Goal: Check status: Check status

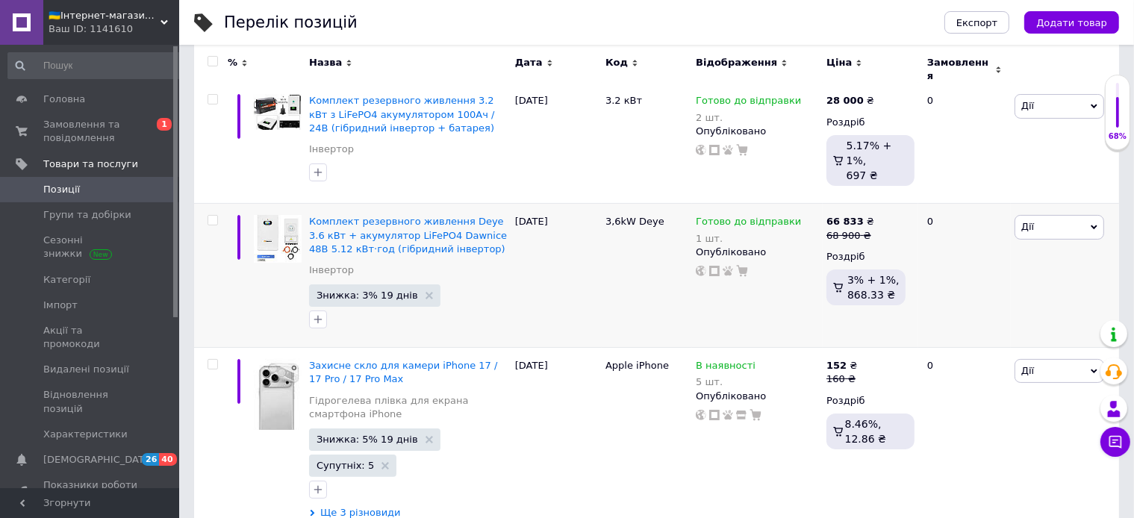
scroll to position [237, 0]
click at [65, 124] on span "Замовлення та повідомлення" at bounding box center [90, 131] width 95 height 27
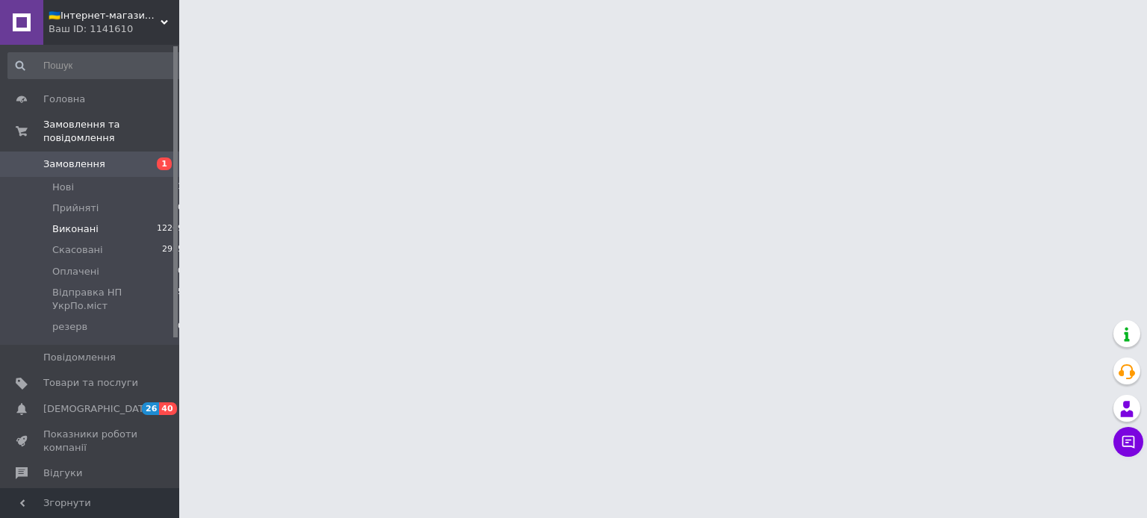
click at [79, 223] on span "Виконані" at bounding box center [75, 229] width 46 height 13
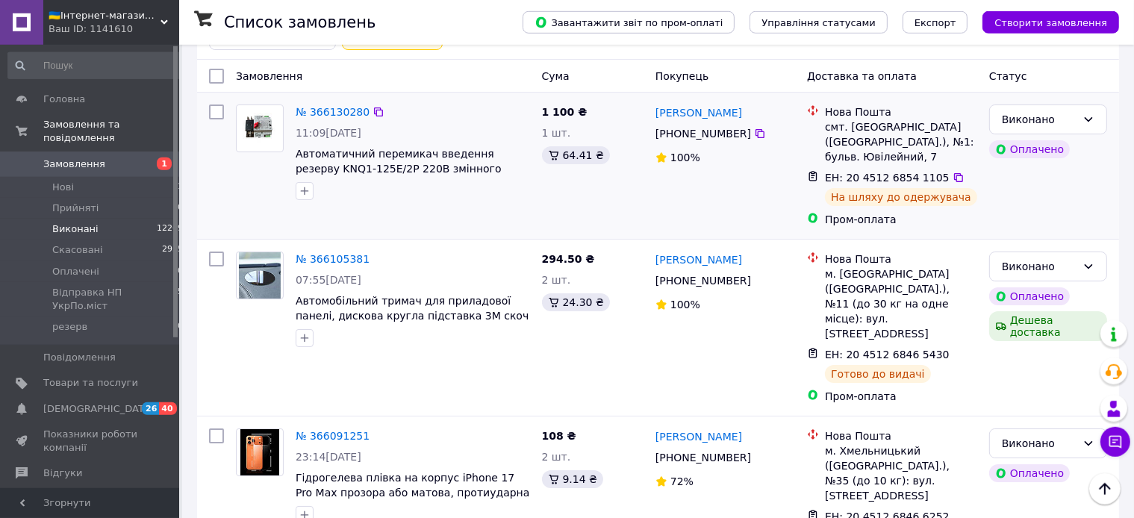
scroll to position [78, 0]
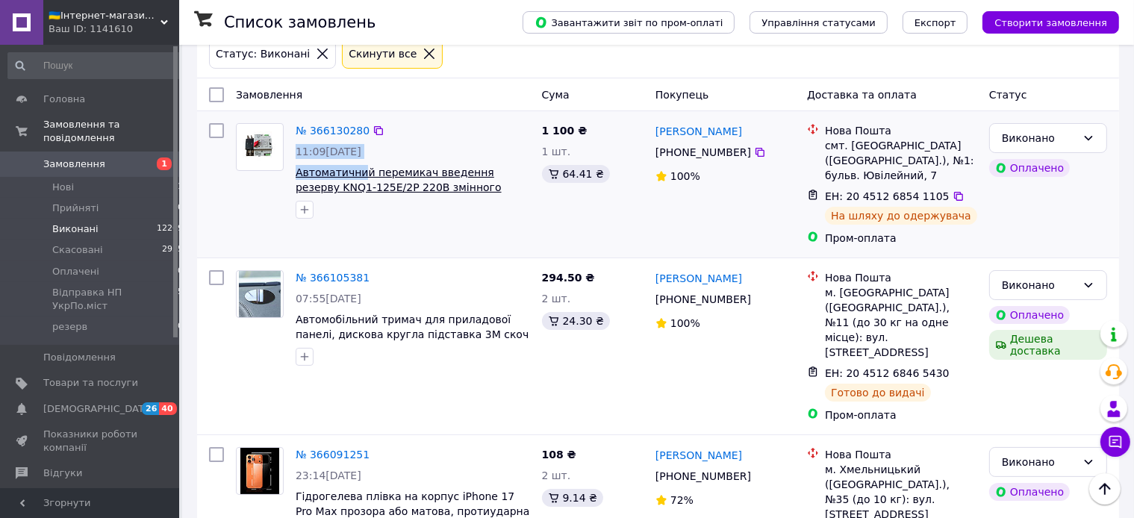
drag, startPoint x: 286, startPoint y: 175, endPoint x: 391, endPoint y: 171, distance: 104.6
click at [362, 171] on div "№ 366130280 11:09[DATE] Автоматичний перемикач введення резерву KNQ1-125E/2P 22…" at bounding box center [383, 171] width 306 height 108
drag, startPoint x: 524, startPoint y: 172, endPoint x: 297, endPoint y: 173, distance: 227.0
click at [297, 173] on span "Автоматичний перемикач введення резерву KNQ1-125E/2P 220В змінного струму АВР о…" at bounding box center [413, 180] width 234 height 30
copy span "Автоматичний перемикач введення резерву"
